Goal: Task Accomplishment & Management: Complete application form

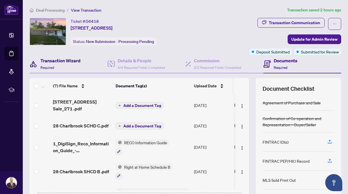
click at [61, 59] on h4 "Transaction Wizard" at bounding box center [60, 60] width 40 height 7
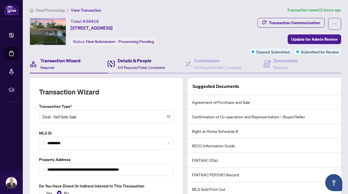
click at [134, 64] on div "Details & People 4/4 Required Fields Completed" at bounding box center [141, 63] width 47 height 13
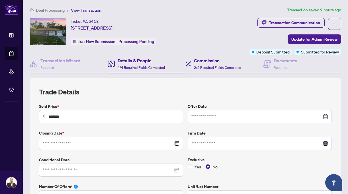
type input "**********"
click at [204, 63] on h4 "Commission" at bounding box center [217, 60] width 47 height 7
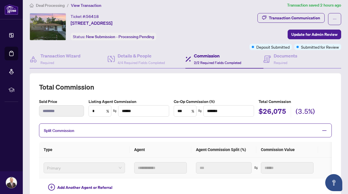
scroll to position [4, 0]
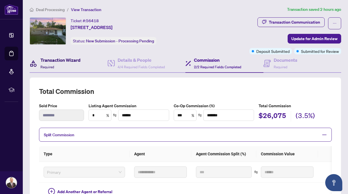
click at [66, 59] on h4 "Transaction Wizard" at bounding box center [60, 60] width 40 height 7
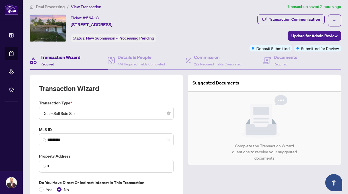
type input "**********"
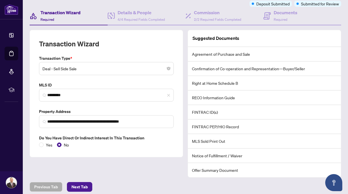
scroll to position [52, 0]
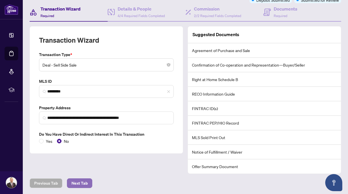
click at [81, 183] on span "Next Tab" at bounding box center [80, 183] width 16 height 9
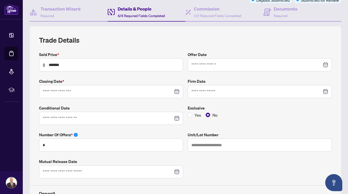
type input "**********"
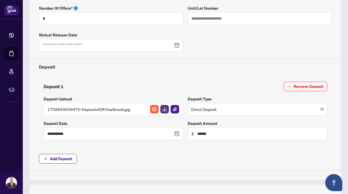
scroll to position [179, 0]
click at [174, 107] on img "button" at bounding box center [175, 109] width 9 height 9
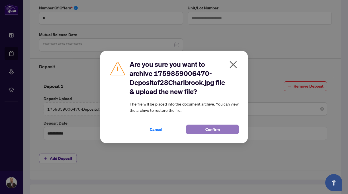
click at [210, 130] on span "Confirm" at bounding box center [213, 129] width 15 height 9
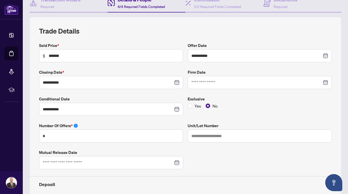
scroll to position [0, 0]
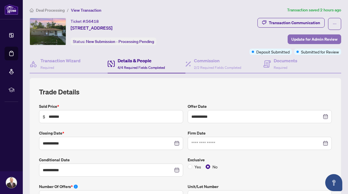
click at [311, 40] on span "Update for Admin Review" at bounding box center [315, 39] width 46 height 9
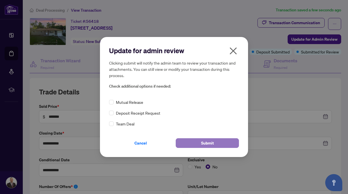
click at [218, 145] on button "Submit" at bounding box center [207, 144] width 63 height 10
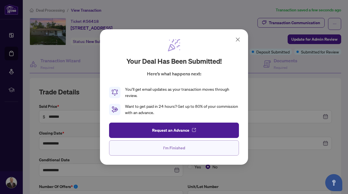
click at [180, 146] on span "I'm Finished" at bounding box center [174, 148] width 22 height 9
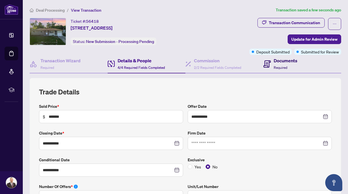
click at [284, 61] on h4 "Documents" at bounding box center [286, 60] width 24 height 7
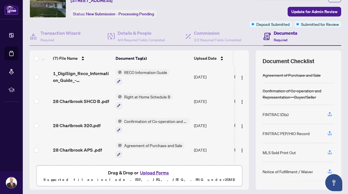
scroll to position [44, 0]
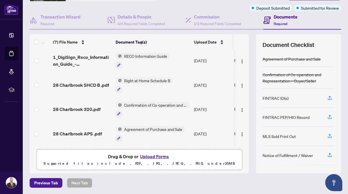
click at [155, 158] on button "Upload Forms" at bounding box center [155, 156] width 32 height 7
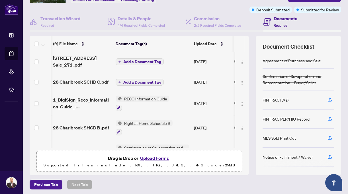
scroll to position [0, 39]
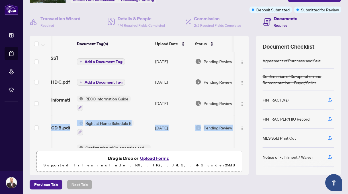
drag, startPoint x: 246, startPoint y: 115, endPoint x: 249, endPoint y: 110, distance: 5.8
click at [249, 110] on div "(9) File Name Document Tag(s) Upload Date Status (9) File Name Document Tag(s) …" at bounding box center [186, 106] width 312 height 140
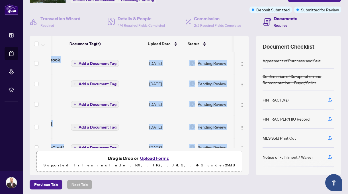
scroll to position [0, 0]
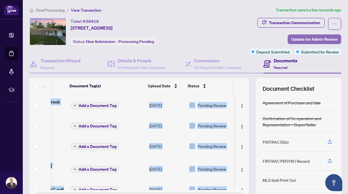
click at [314, 42] on span "Update for Admin Review" at bounding box center [315, 39] width 46 height 9
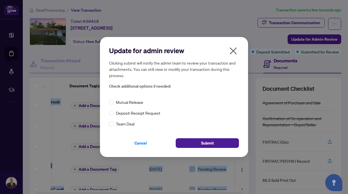
click at [236, 49] on icon "close" at bounding box center [233, 51] width 7 height 7
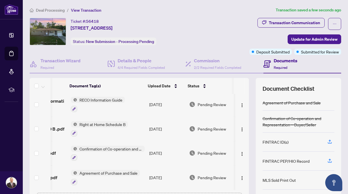
scroll to position [106, 45]
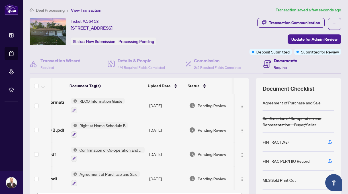
click at [41, 104] on td at bounding box center [40, 106] width 21 height 25
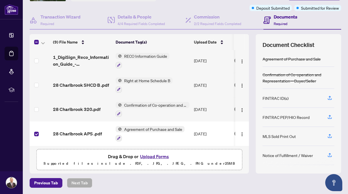
scroll to position [104, 0]
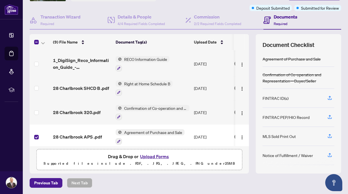
click at [34, 134] on label at bounding box center [36, 137] width 5 height 6
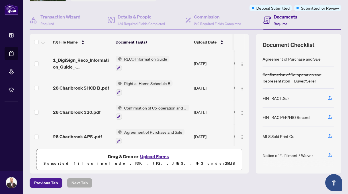
scroll to position [0, 0]
